Goal: Task Accomplishment & Management: Manage account settings

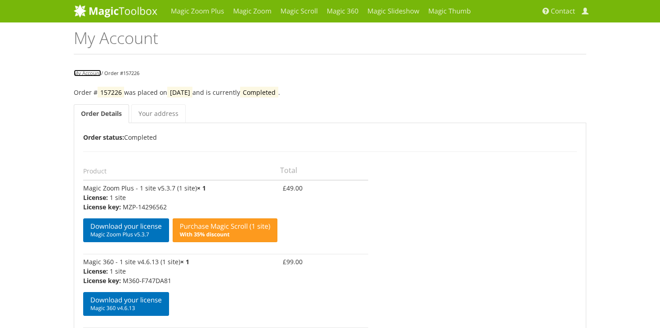
click at [84, 74] on link "My Account" at bounding box center [87, 73] width 27 height 7
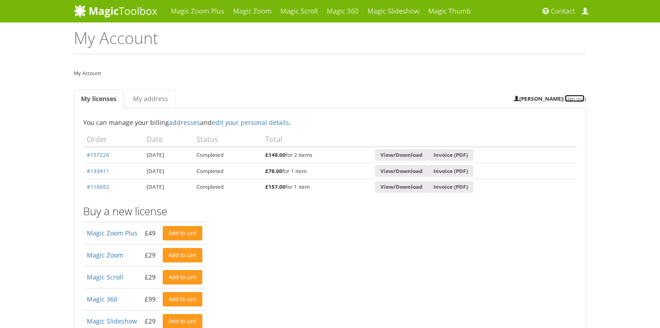
click at [574, 99] on link "Sign out" at bounding box center [575, 98] width 20 height 7
